Goal: Task Accomplishment & Management: Manage account settings

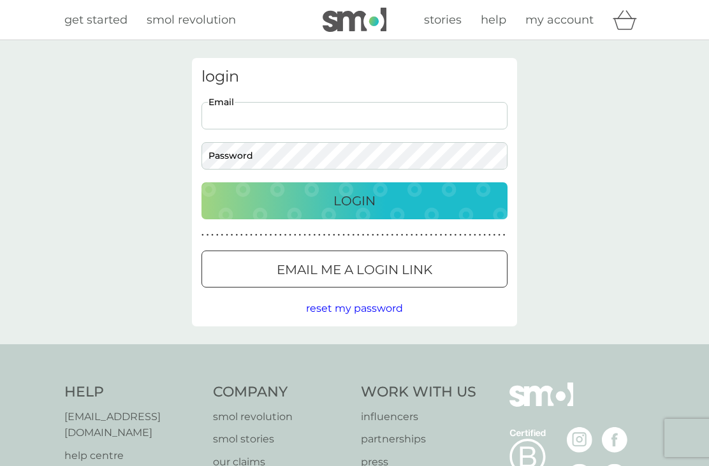
click at [400, 112] on input "Email" at bounding box center [355, 115] width 306 height 27
type input "[PERSON_NAME][EMAIL_ADDRESS][DOMAIN_NAME]"
click at [355, 200] on button "Login" at bounding box center [355, 200] width 306 height 37
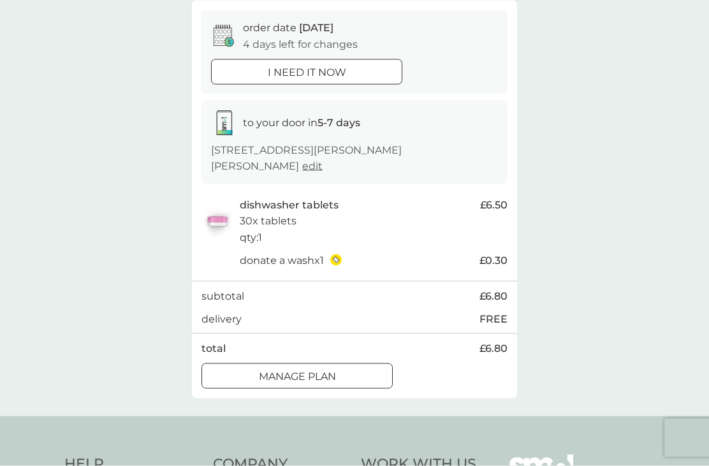
scroll to position [119, 0]
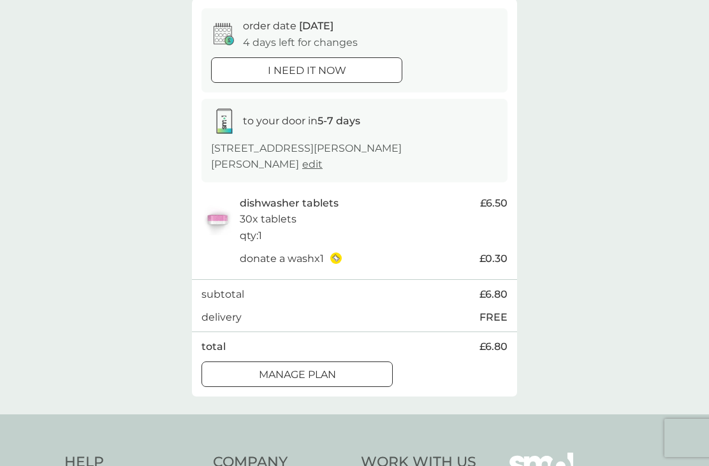
click at [332, 378] on button "Manage plan" at bounding box center [297, 375] width 191 height 26
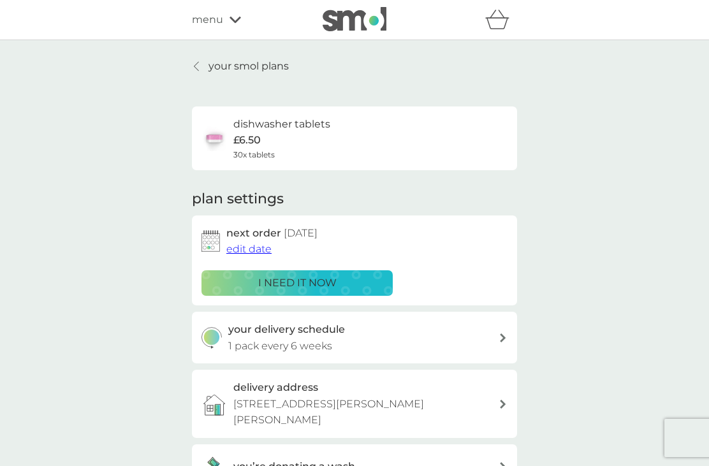
click at [251, 253] on span "edit date" at bounding box center [248, 249] width 45 height 12
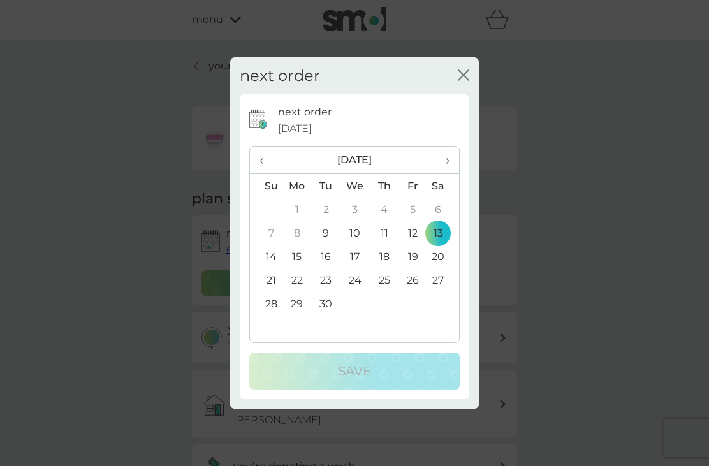
click at [454, 174] on th "›" at bounding box center [443, 160] width 32 height 27
click at [263, 173] on span "‹" at bounding box center [266, 160] width 13 height 27
click at [448, 173] on span "›" at bounding box center [443, 160] width 13 height 27
click at [443, 221] on td "4" at bounding box center [443, 210] width 32 height 24
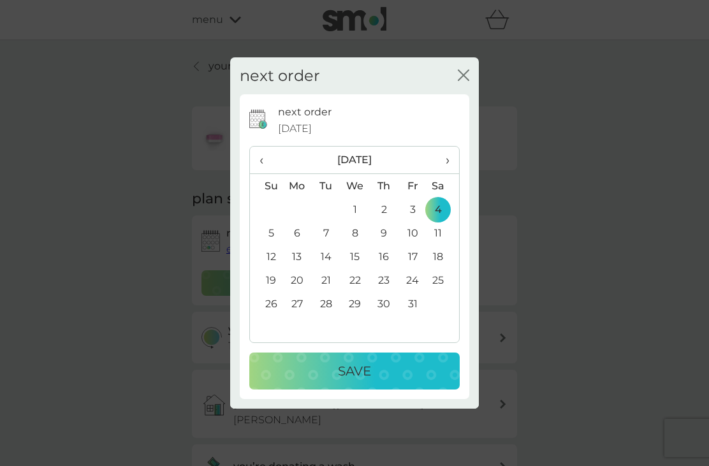
click at [362, 381] on p "Save" at bounding box center [354, 371] width 33 height 20
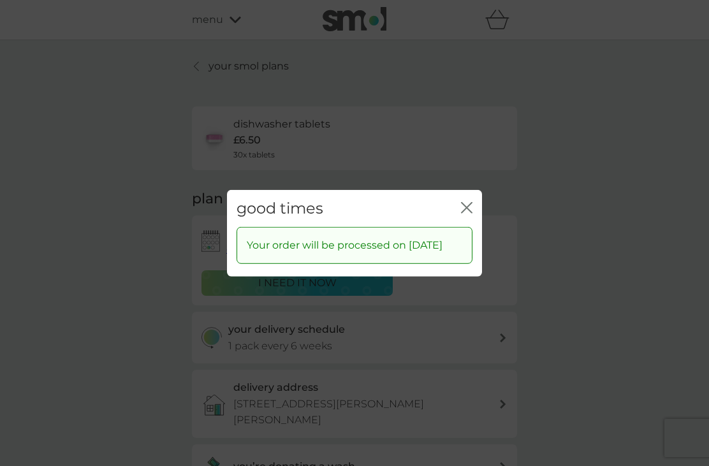
click at [470, 212] on icon "close" at bounding box center [469, 207] width 5 height 10
